Goal: Task Accomplishment & Management: Manage account settings

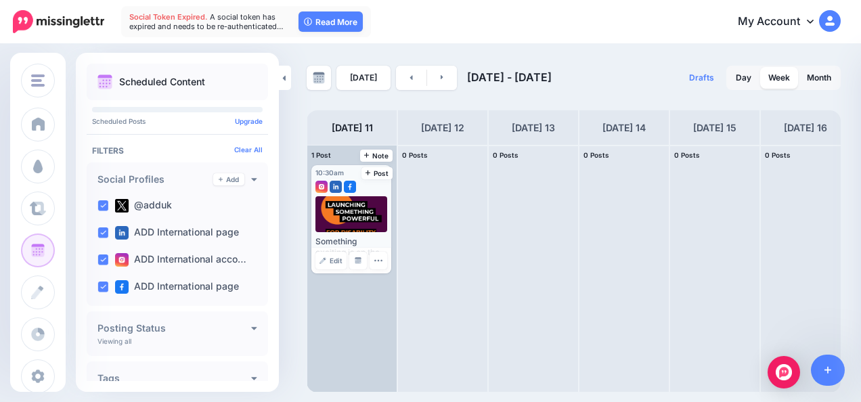
click at [349, 216] on div at bounding box center [352, 214] width 72 height 36
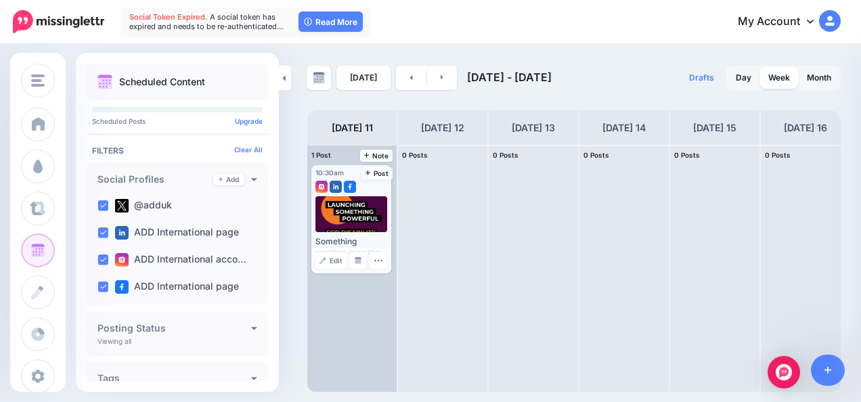
click at [349, 216] on div at bounding box center [352, 214] width 72 height 36
click at [360, 203] on div at bounding box center [352, 214] width 72 height 36
click at [340, 263] on span "Edit" at bounding box center [336, 260] width 13 height 7
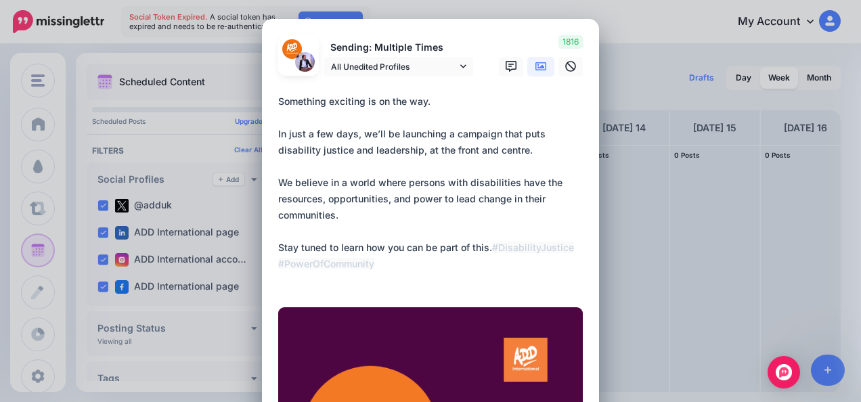
click at [599, 217] on div "Edit Post Loading Sending: Multiple Times All Unedited Profiles @adduk" at bounding box center [430, 201] width 861 height 402
click at [599, 30] on div "Edit Post Loading Sending: Multiple Times All Unedited Profiles @adduk" at bounding box center [430, 201] width 861 height 402
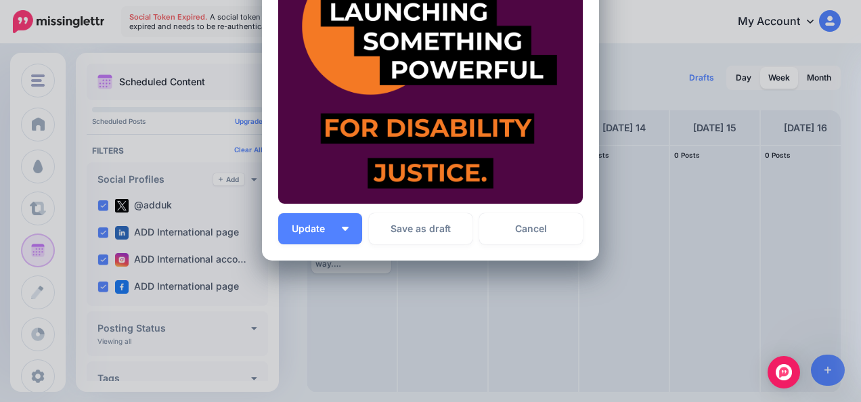
scroll to position [413, 0]
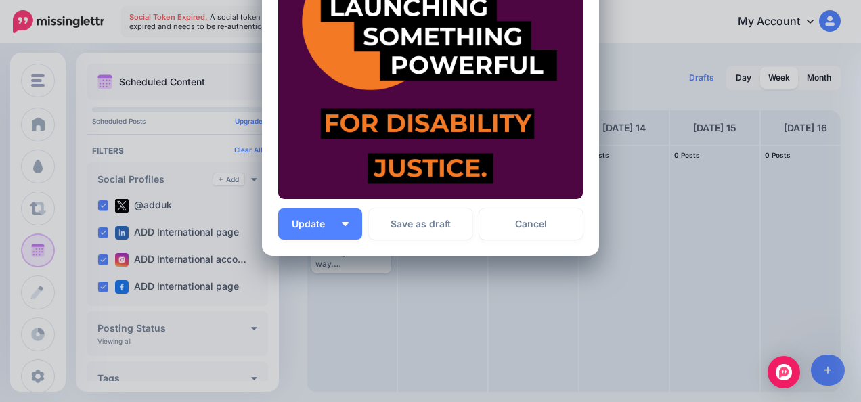
click at [576, 320] on p "All unsent social profiles for this post will use this new time." at bounding box center [485, 325] width 197 height 31
click at [540, 225] on link "Cancel" at bounding box center [531, 224] width 104 height 31
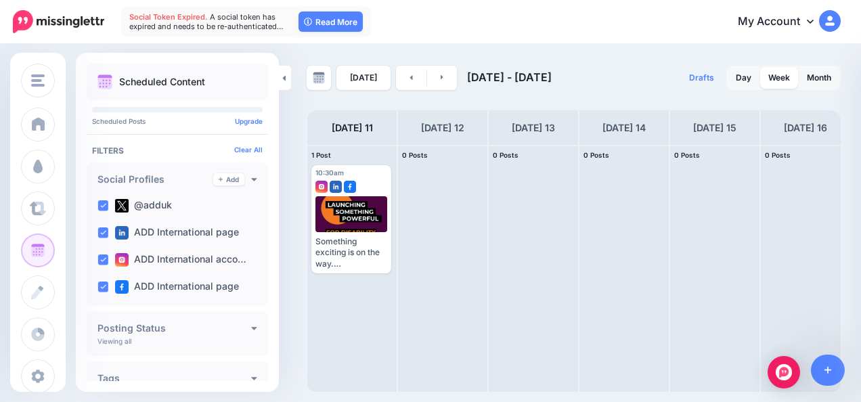
scroll to position [0, 0]
click at [320, 24] on link "Read More" at bounding box center [331, 22] width 64 height 20
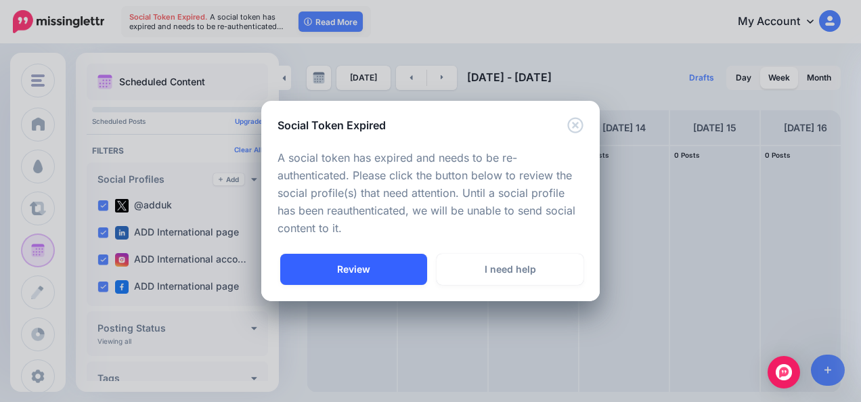
click at [372, 270] on link "Review" at bounding box center [353, 269] width 147 height 31
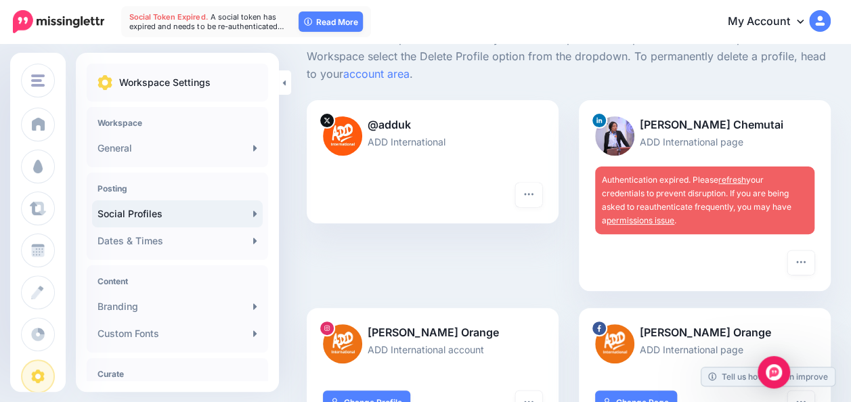
scroll to position [108, 0]
click at [742, 179] on link "refresh" at bounding box center [733, 179] width 28 height 10
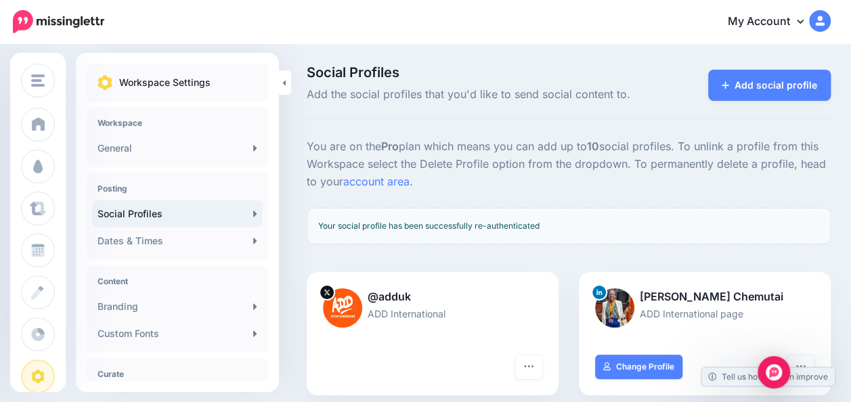
click at [155, 278] on h4 "Content" at bounding box center [178, 281] width 160 height 10
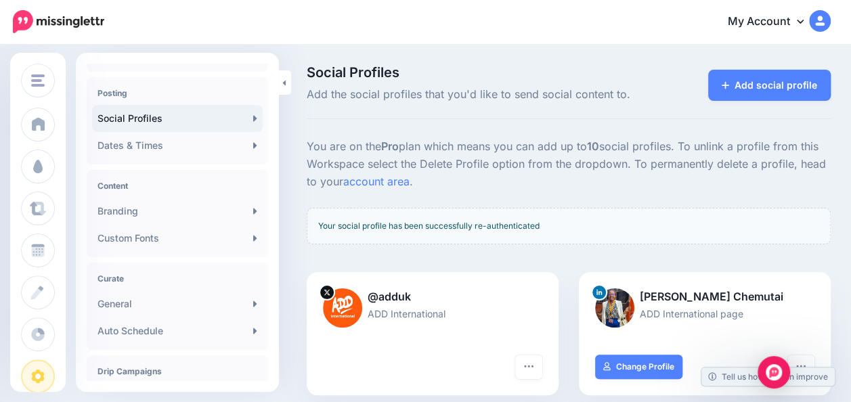
scroll to position [96, 0]
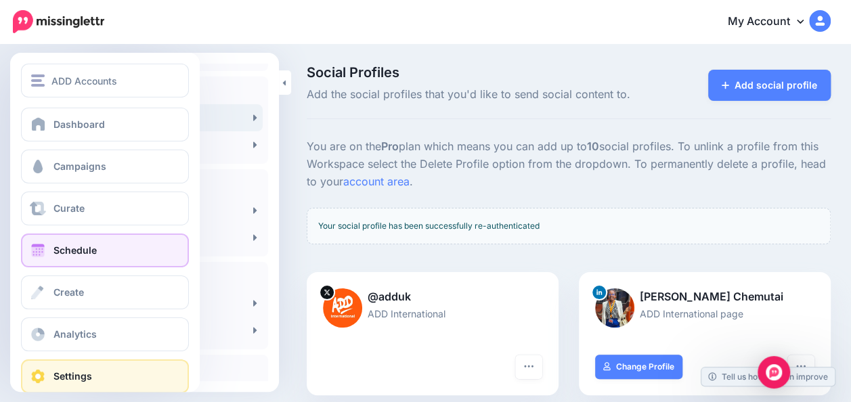
click at [89, 245] on span "Schedule" at bounding box center [75, 250] width 43 height 12
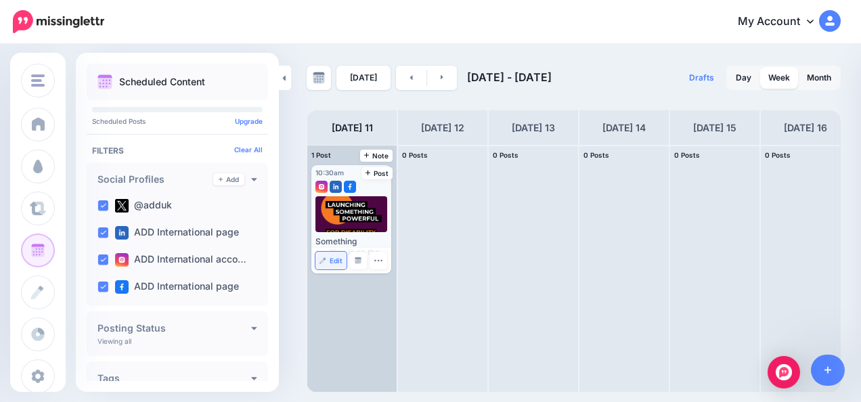
click at [339, 259] on span "Edit" at bounding box center [336, 260] width 13 height 7
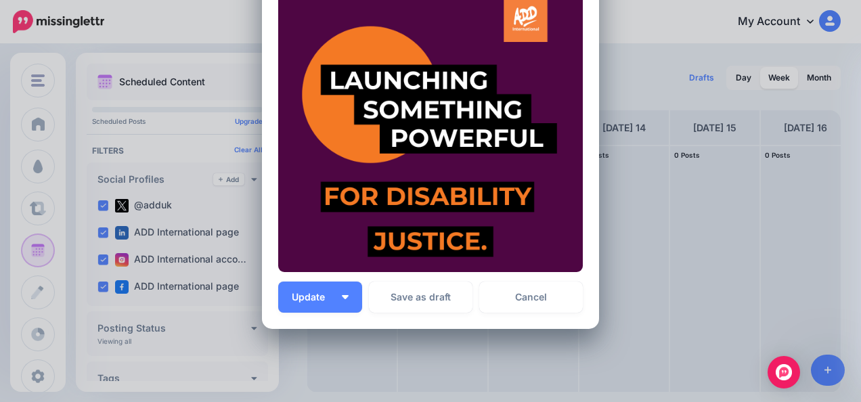
scroll to position [351, 0]
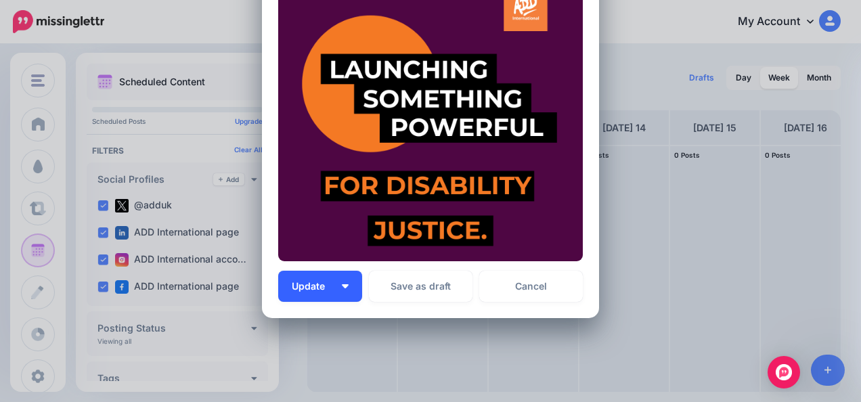
click at [349, 287] on button "Update" at bounding box center [320, 286] width 84 height 31
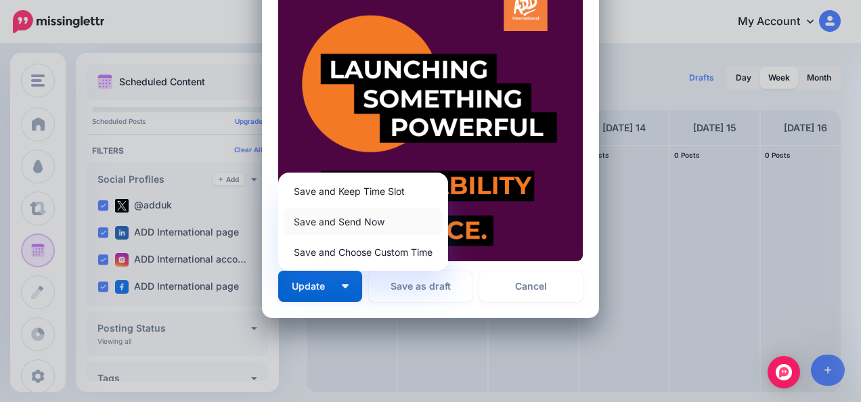
click at [347, 223] on link "Save and Send Now" at bounding box center [363, 222] width 159 height 26
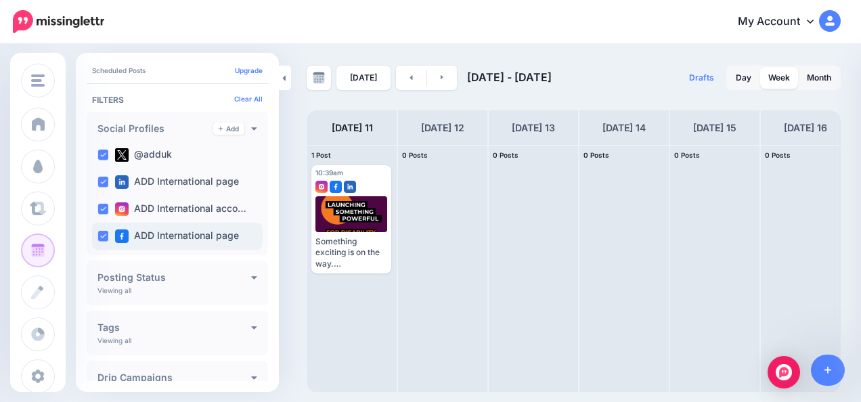
scroll to position [44, 0]
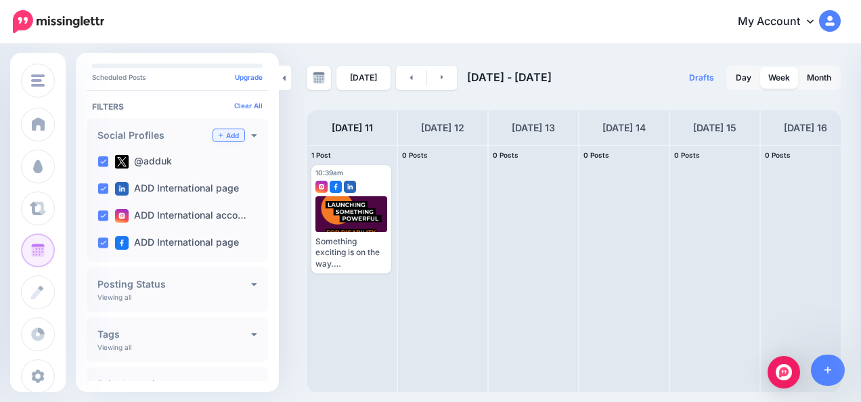
click at [225, 135] on link "Add" at bounding box center [228, 135] width 31 height 12
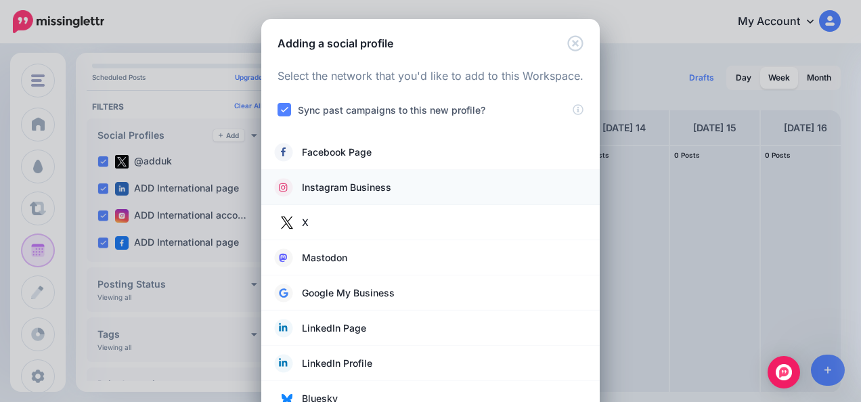
scroll to position [33, 0]
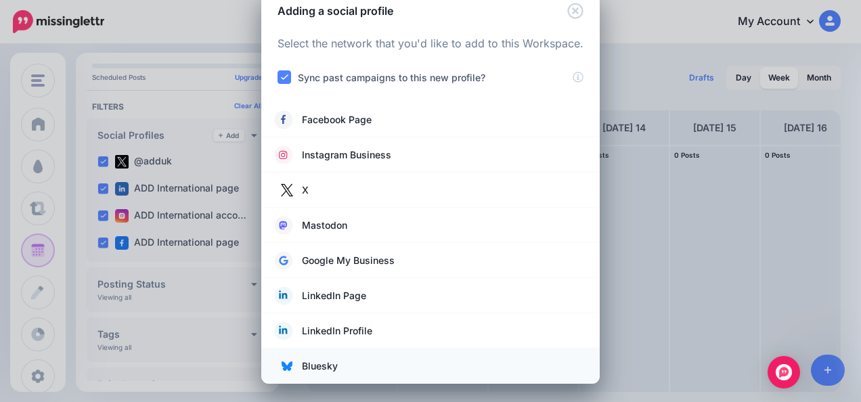
click at [366, 368] on link "Bluesky" at bounding box center [431, 366] width 312 height 19
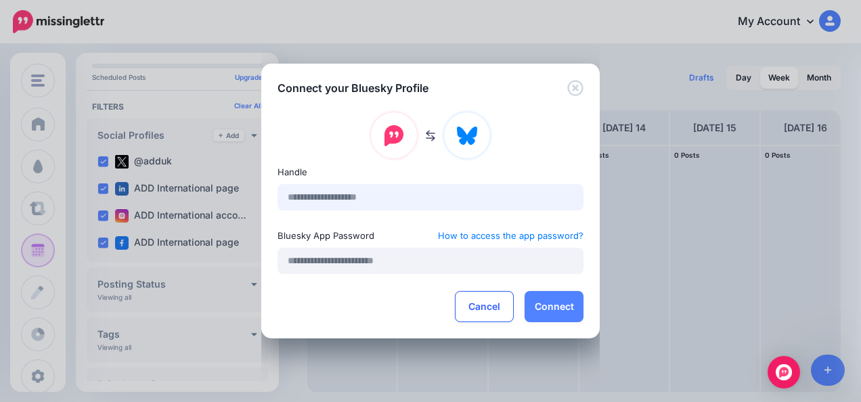
click at [368, 195] on input "text" at bounding box center [431, 197] width 306 height 26
type input "**********"
click at [378, 265] on input "text" at bounding box center [431, 261] width 306 height 26
click at [346, 265] on input "text" at bounding box center [431, 261] width 306 height 26
paste input "**********"
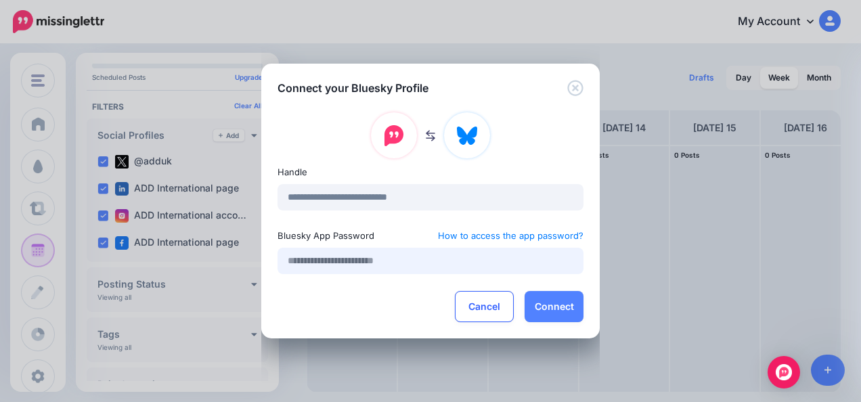
type input "**********"
click at [346, 265] on input "**********" at bounding box center [431, 261] width 306 height 26
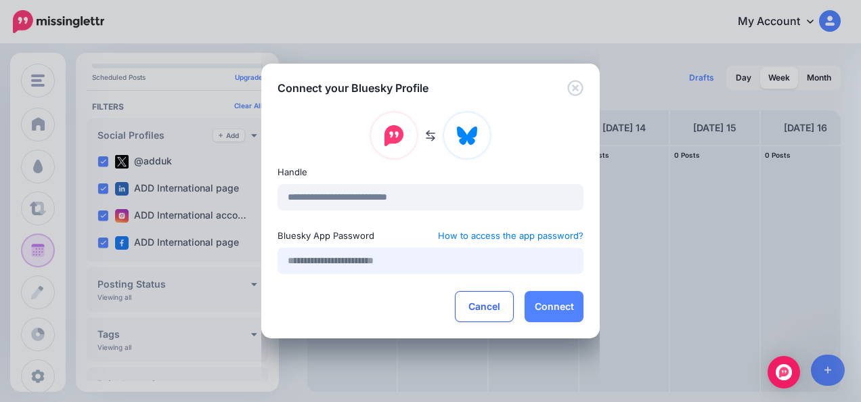
scroll to position [0, 0]
click at [346, 265] on input "text" at bounding box center [431, 261] width 306 height 26
click at [354, 259] on input "text" at bounding box center [431, 261] width 306 height 26
paste input "**********"
type input "**********"
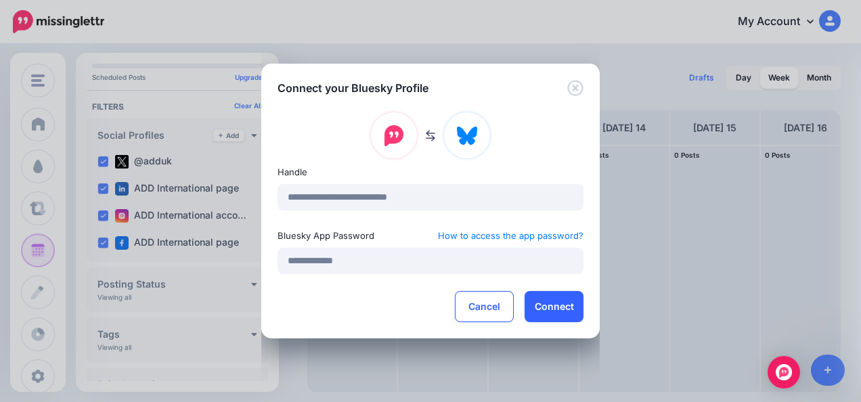
click at [553, 305] on button "Connect" at bounding box center [554, 306] width 59 height 31
click at [783, 374] on img "Open Intercom Messenger" at bounding box center [784, 373] width 18 height 18
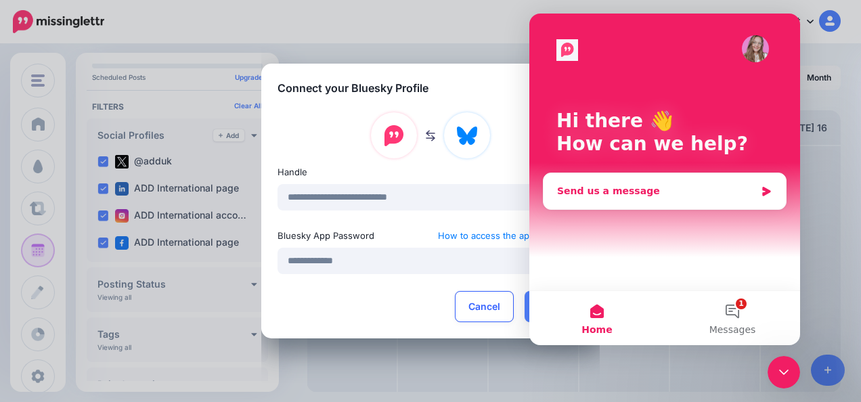
click at [622, 190] on div "Send us a message" at bounding box center [656, 191] width 198 height 14
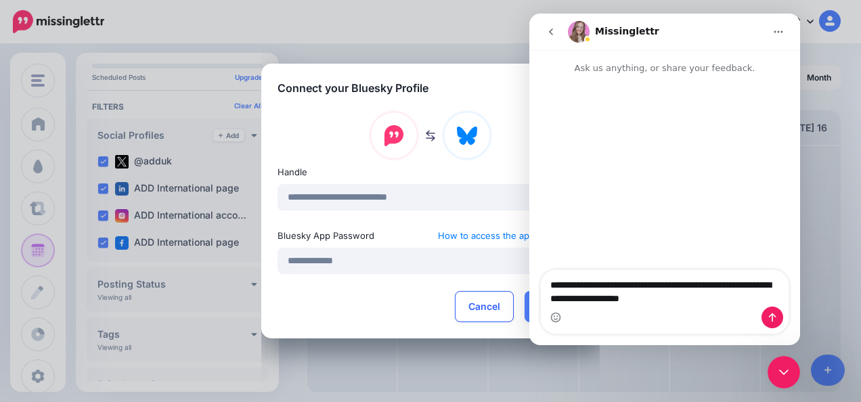
type textarea "**********"
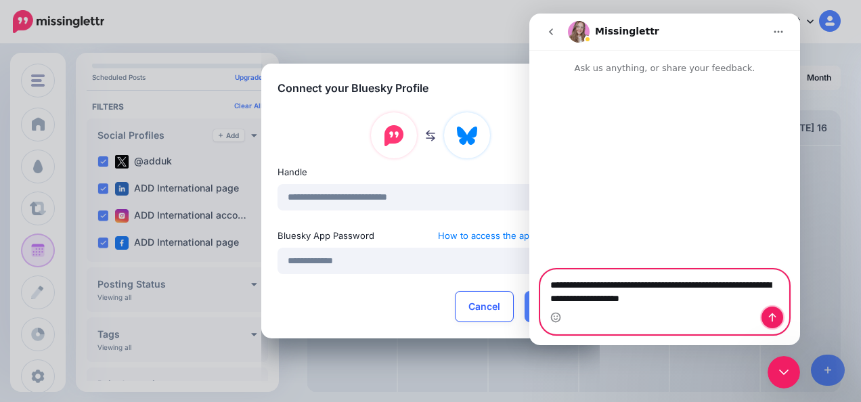
click at [778, 318] on button "Send a message…" at bounding box center [773, 318] width 22 height 22
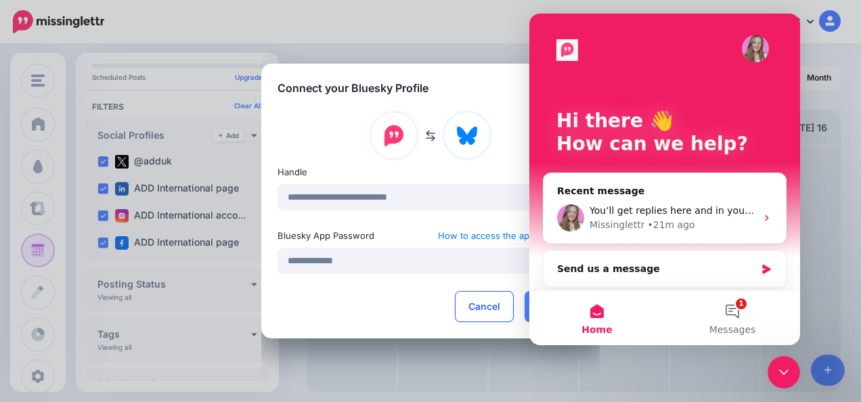
click at [437, 16] on div "**********" at bounding box center [430, 201] width 861 height 402
